Goal: Information Seeking & Learning: Learn about a topic

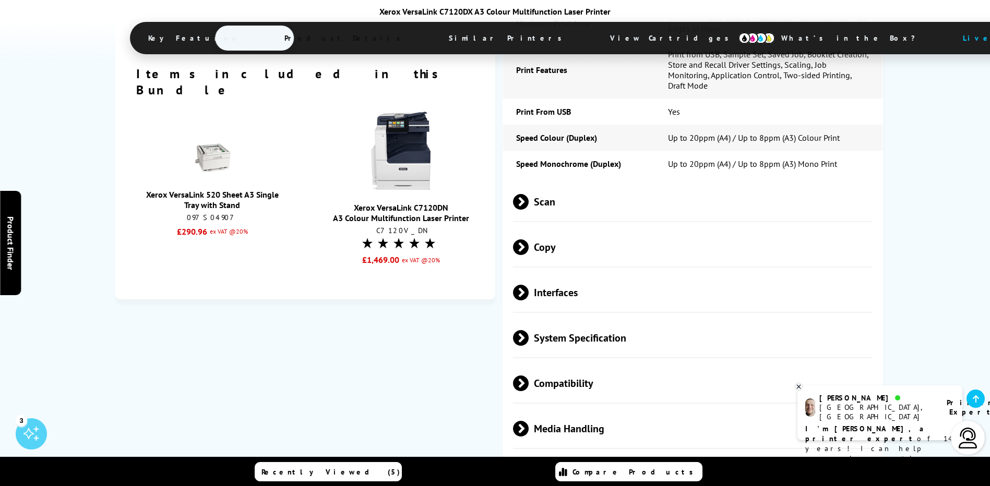
scroll to position [1722, 0]
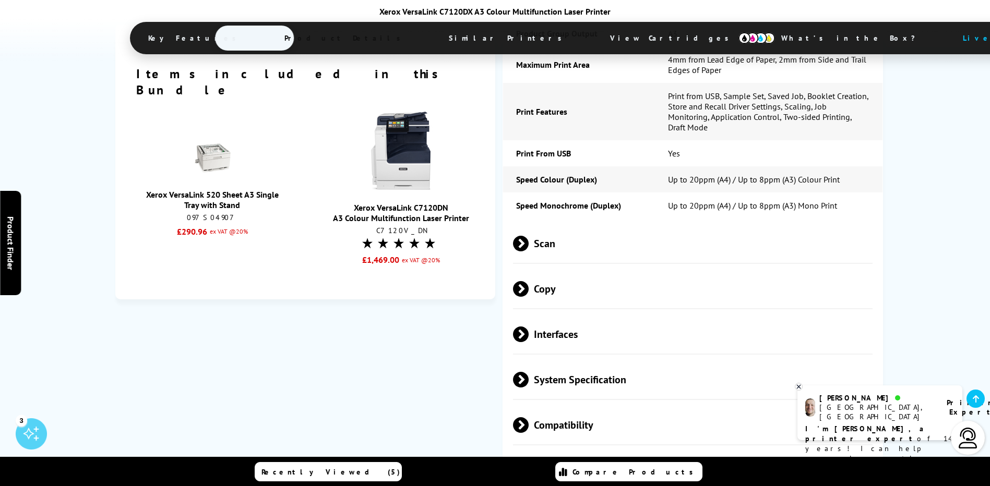
click at [598, 360] on span "System Specification" at bounding box center [693, 379] width 360 height 39
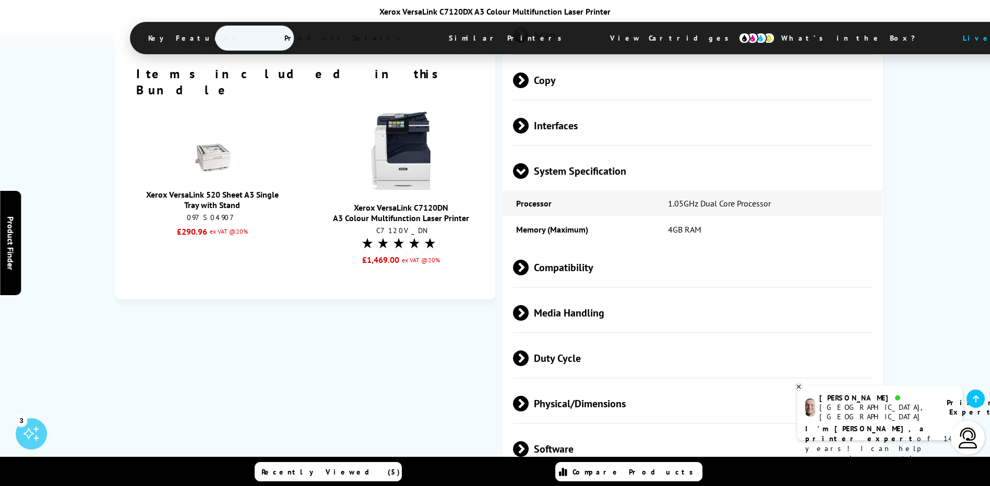
scroll to position [1983, 0]
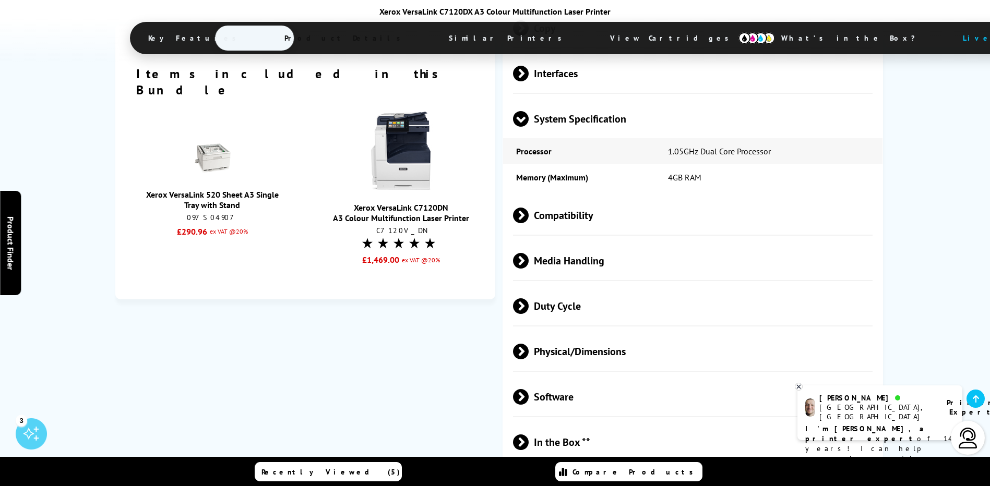
click at [571, 332] on span "Physical/Dimensions" at bounding box center [693, 351] width 360 height 39
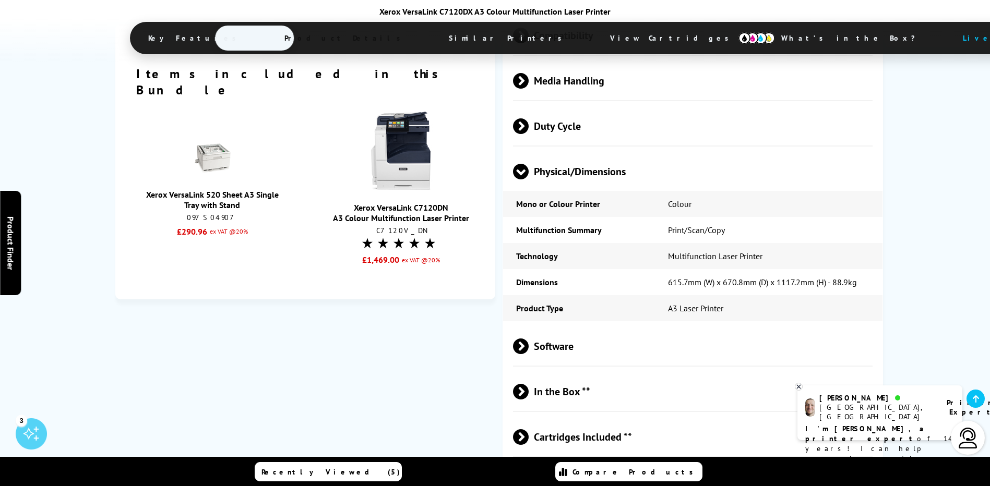
scroll to position [2191, 0]
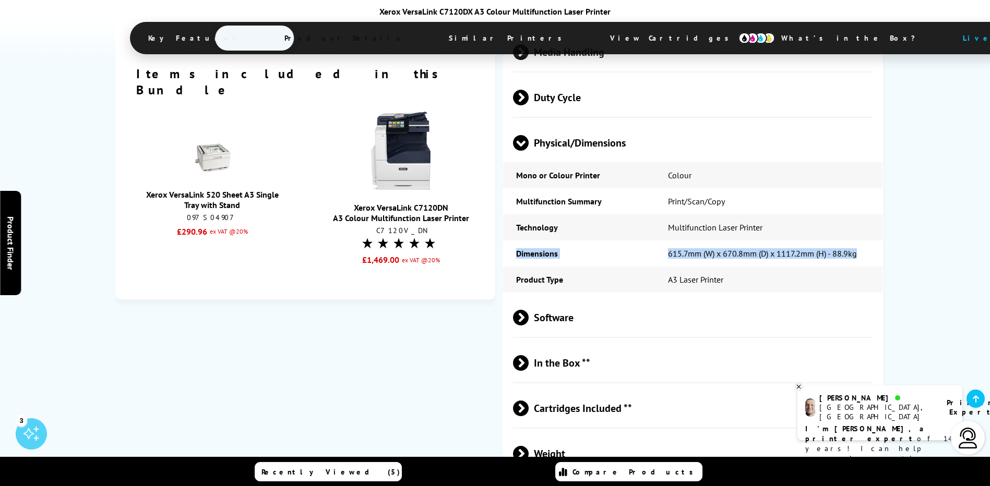
drag, startPoint x: 517, startPoint y: 197, endPoint x: 861, endPoint y: 194, distance: 344.9
click at [861, 241] on tr "Dimensions 615.7mm (W) x 670.8mm (D) x 1117.2mm (H) - 88.9kg" at bounding box center [692, 254] width 379 height 26
drag, startPoint x: 863, startPoint y: 194, endPoint x: 837, endPoint y: 197, distance: 25.2
copy tr "Dimensions 615.7mm (W) x 670.8mm (D) x 1117.2mm (H) - 88.9kg"
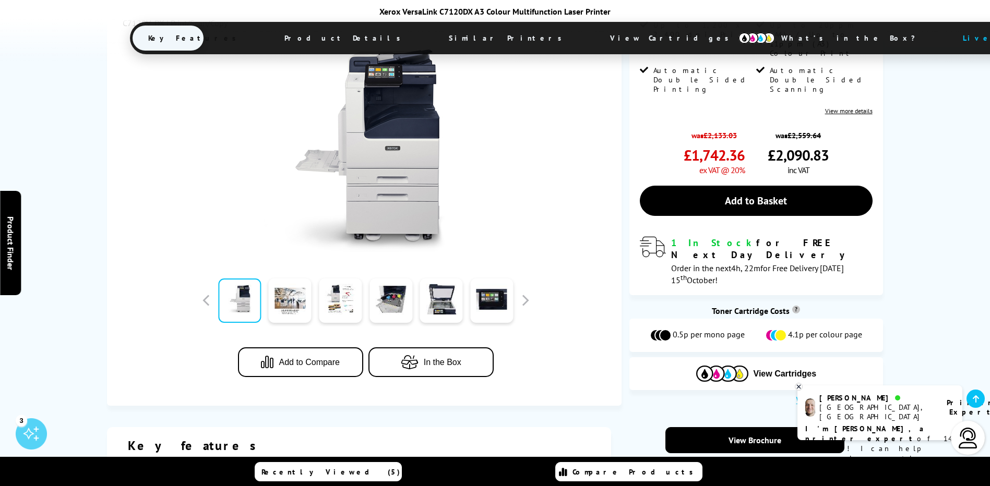
scroll to position [365, 0]
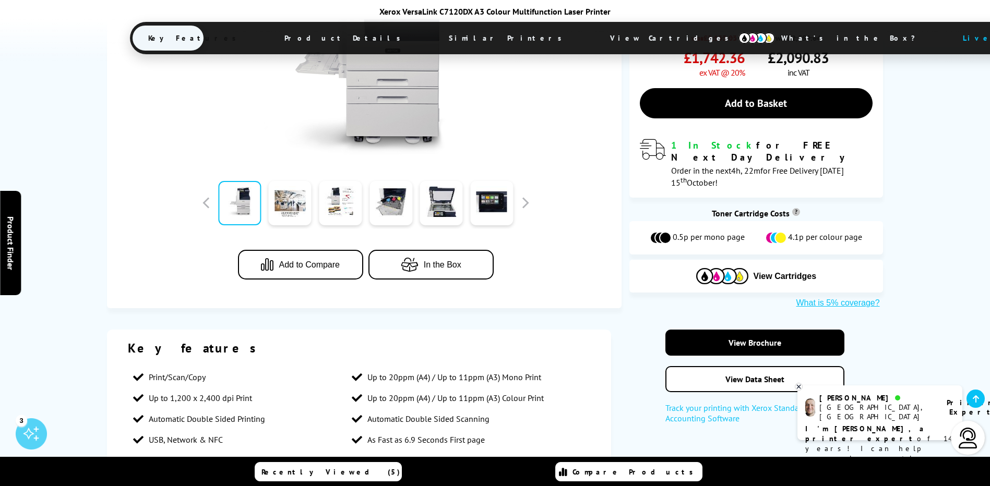
drag, startPoint x: 244, startPoint y: 158, endPoint x: 235, endPoint y: 152, distance: 10.6
click at [235, 181] on link at bounding box center [239, 203] width 43 height 44
click at [242, 181] on link at bounding box center [239, 203] width 43 height 44
click at [523, 195] on button "button" at bounding box center [525, 203] width 16 height 16
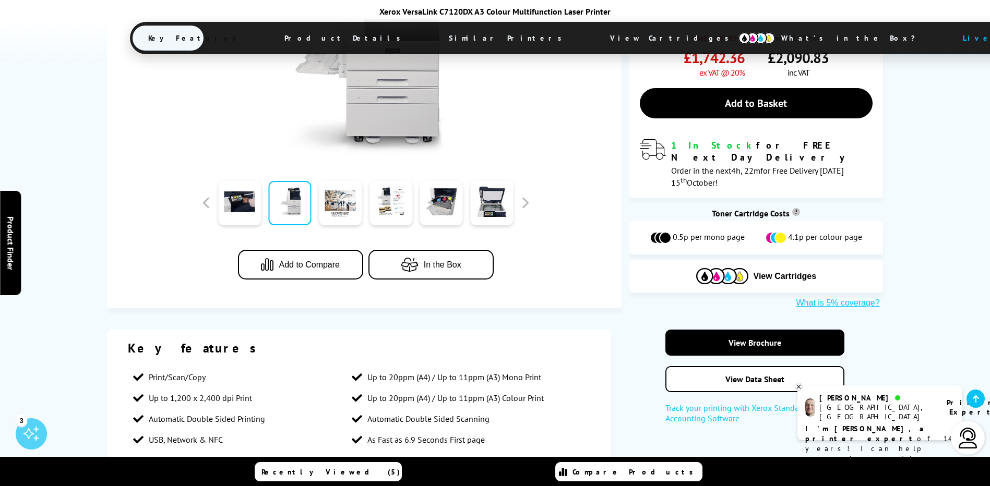
click at [293, 181] on link at bounding box center [290, 203] width 43 height 44
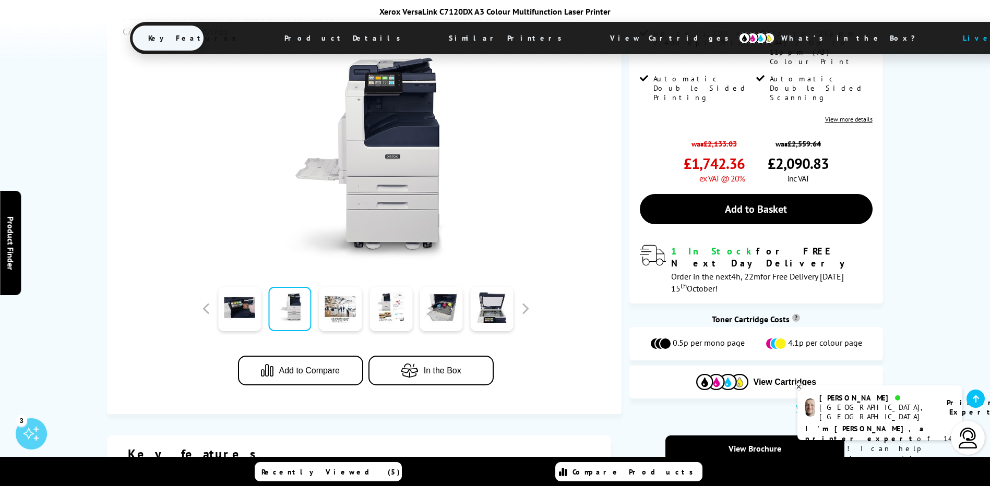
scroll to position [157, 0]
